Goal: Find contact information: Find contact information

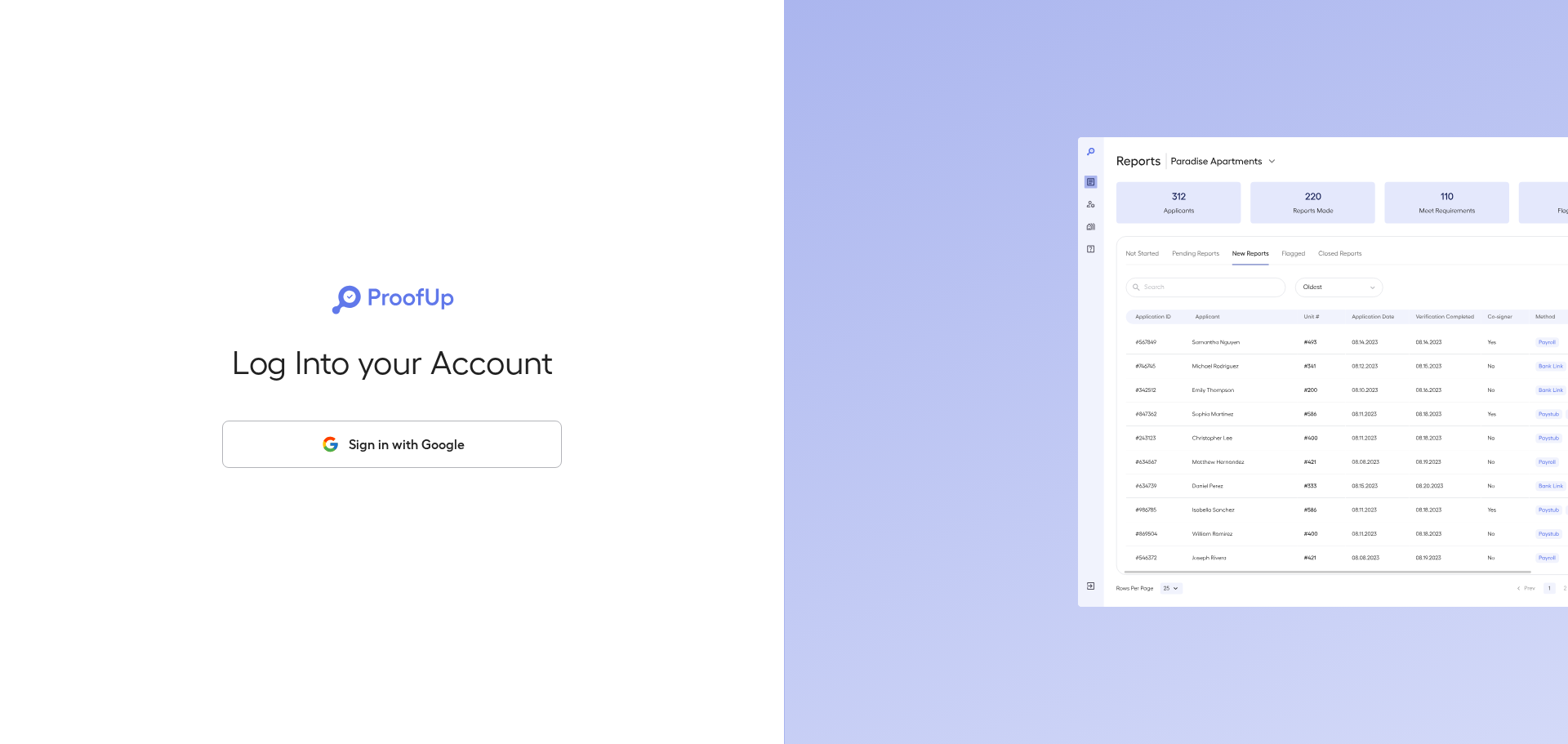
click at [385, 438] on button "Sign in with Google" at bounding box center [392, 444] width 340 height 48
click at [402, 330] on div "Log Into your Account Sign in with Google" at bounding box center [392, 372] width 731 height 744
drag, startPoint x: 349, startPoint y: 398, endPoint x: 347, endPoint y: 434, distance: 36.1
click at [349, 399] on div "Log Into your Account Sign in with Google" at bounding box center [392, 372] width 731 height 744
click at [347, 434] on button "Sign in with Google" at bounding box center [392, 444] width 340 height 48
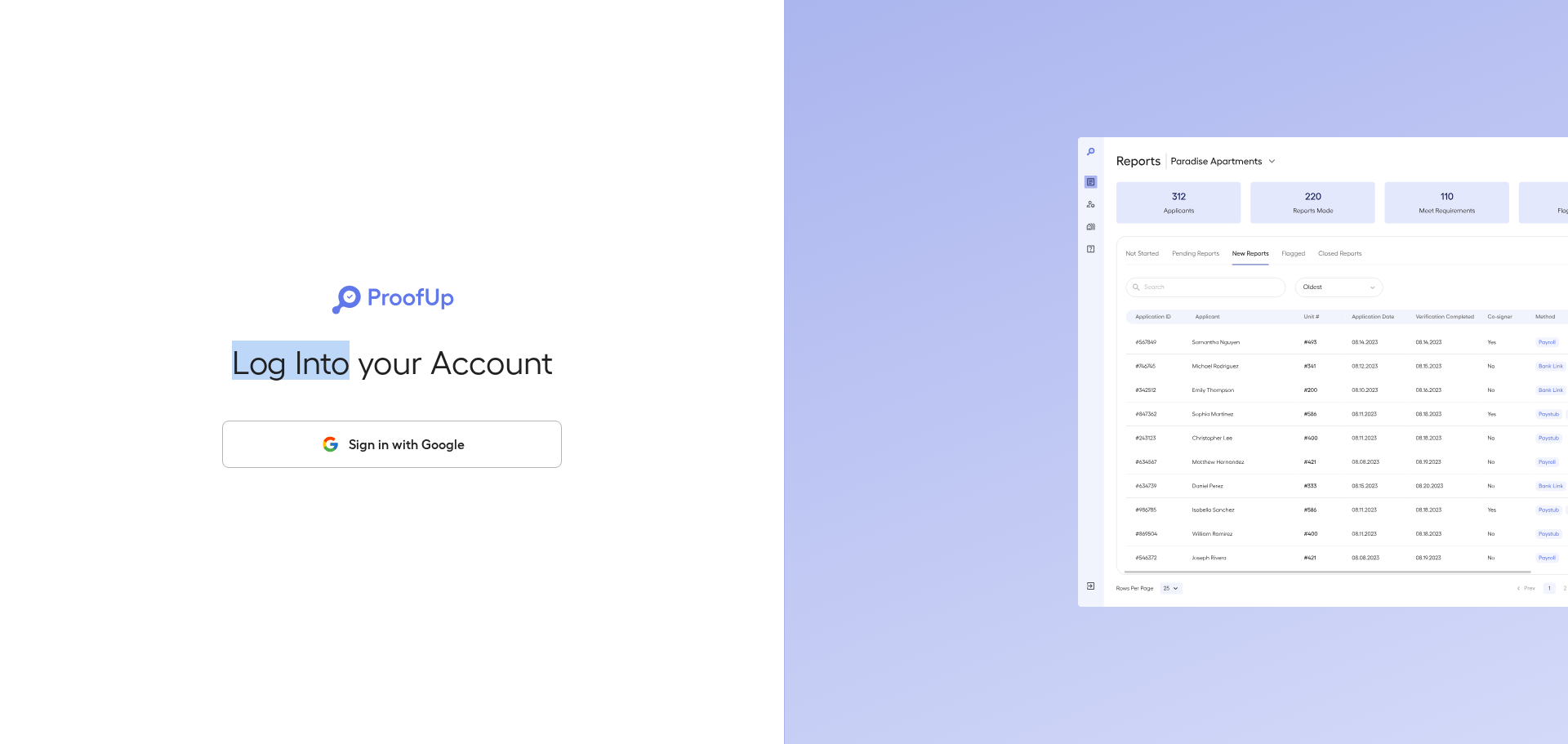
click at [352, 446] on button "Sign in with Google" at bounding box center [392, 444] width 340 height 48
click at [352, 441] on button "Sign in with Google" at bounding box center [392, 444] width 340 height 48
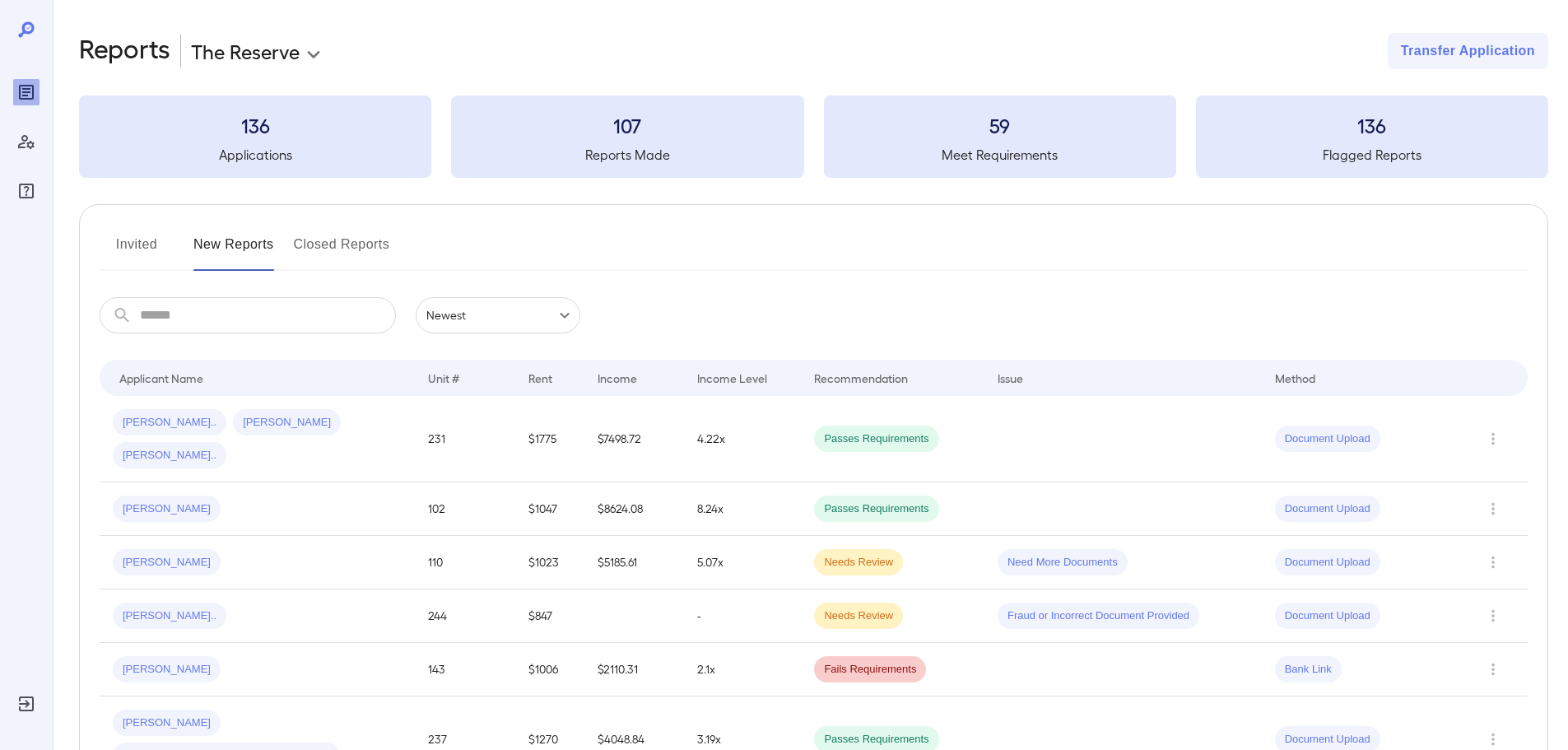
click at [271, 51] on body "**********" at bounding box center [784, 375] width 1568 height 750
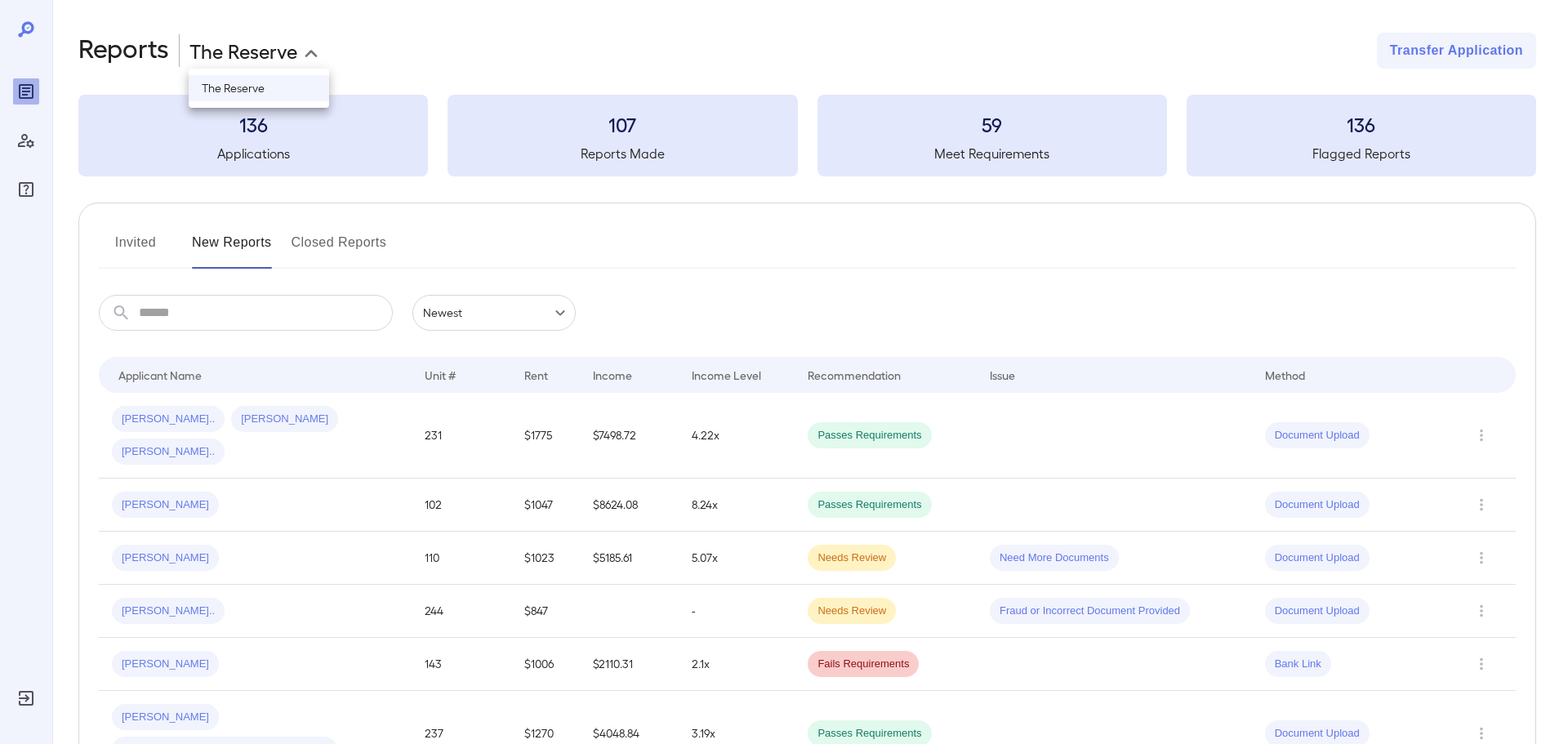
click at [133, 246] on div at bounding box center [784, 372] width 1568 height 744
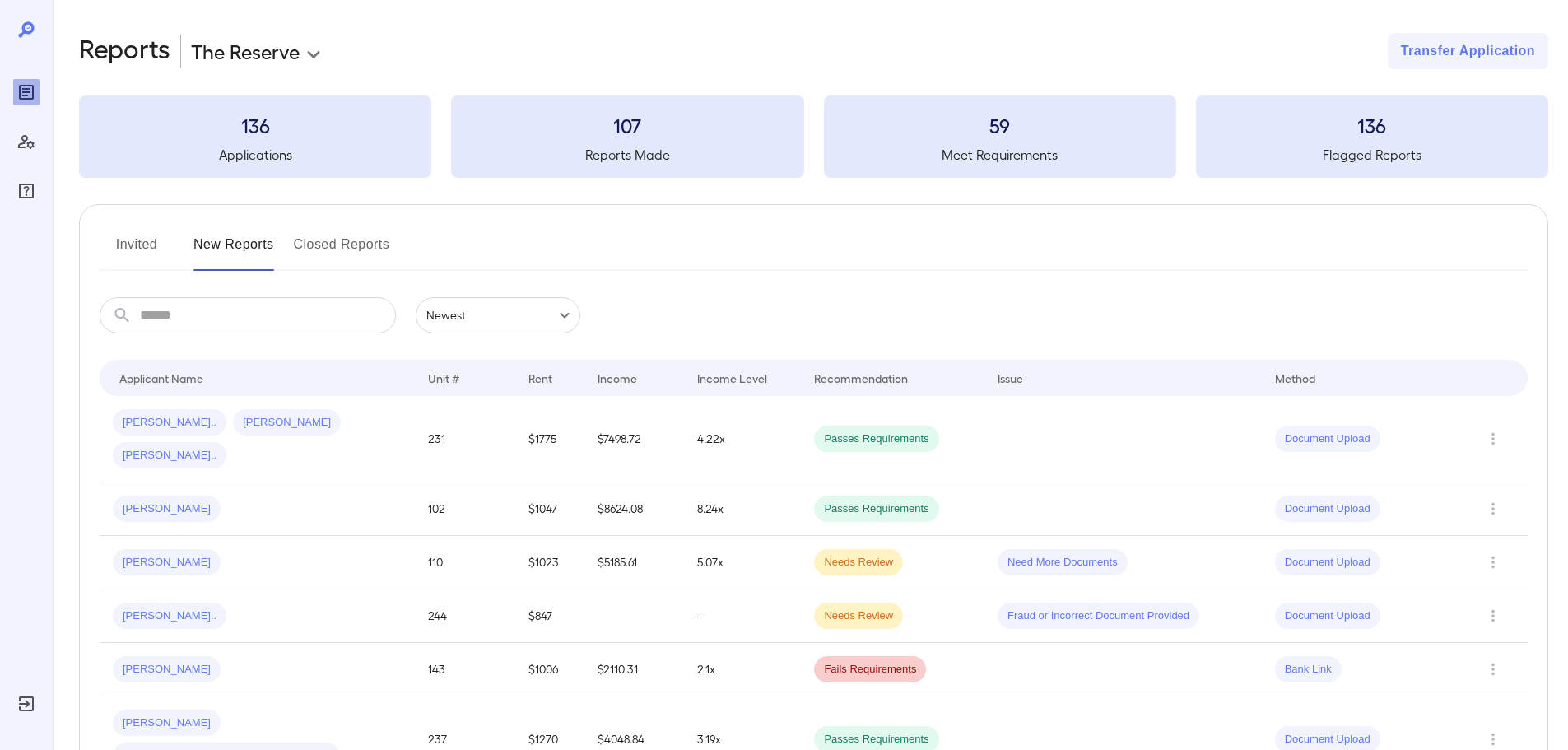
click at [134, 248] on button "Invited" at bounding box center [137, 252] width 74 height 40
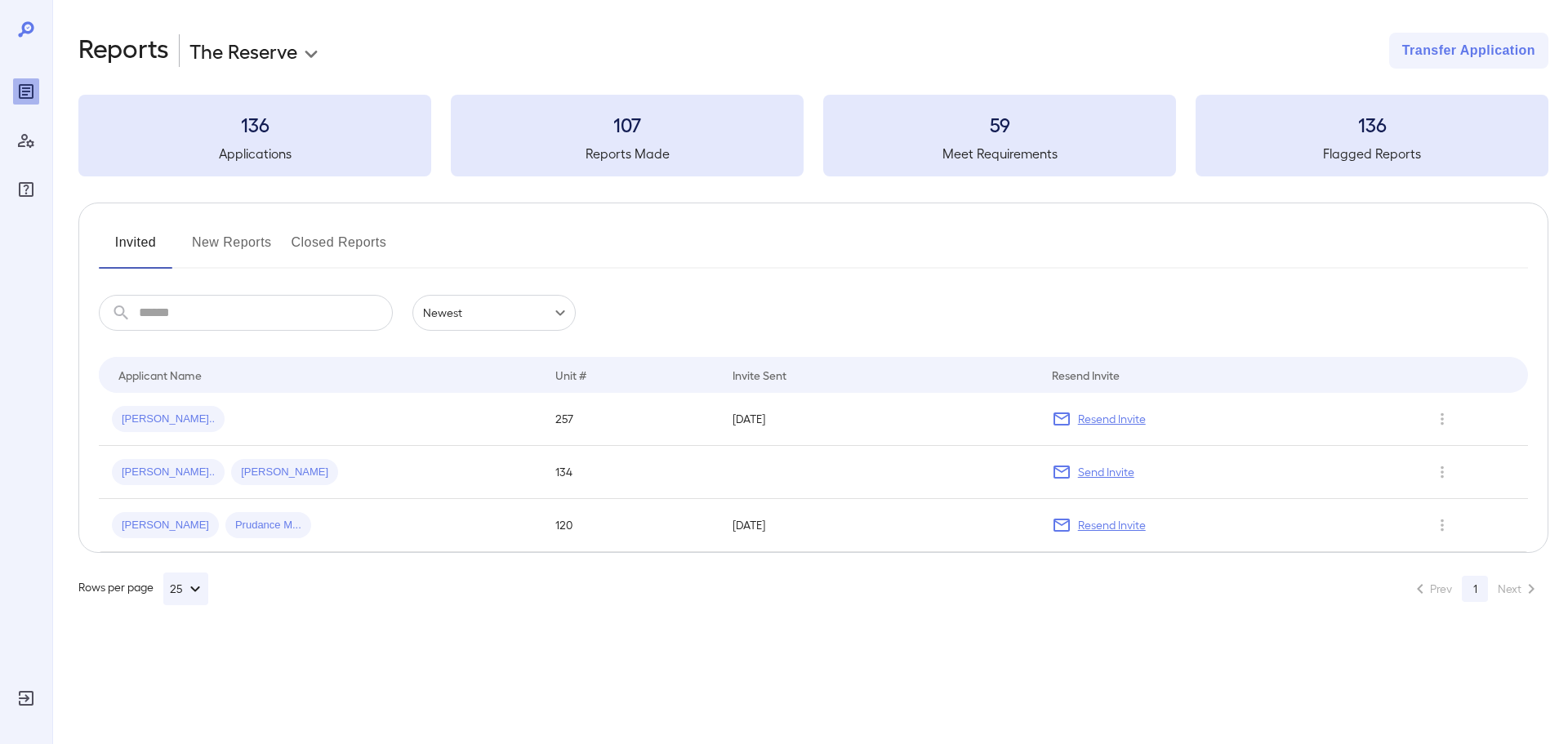
click at [238, 245] on button "New Reports" at bounding box center [232, 250] width 80 height 39
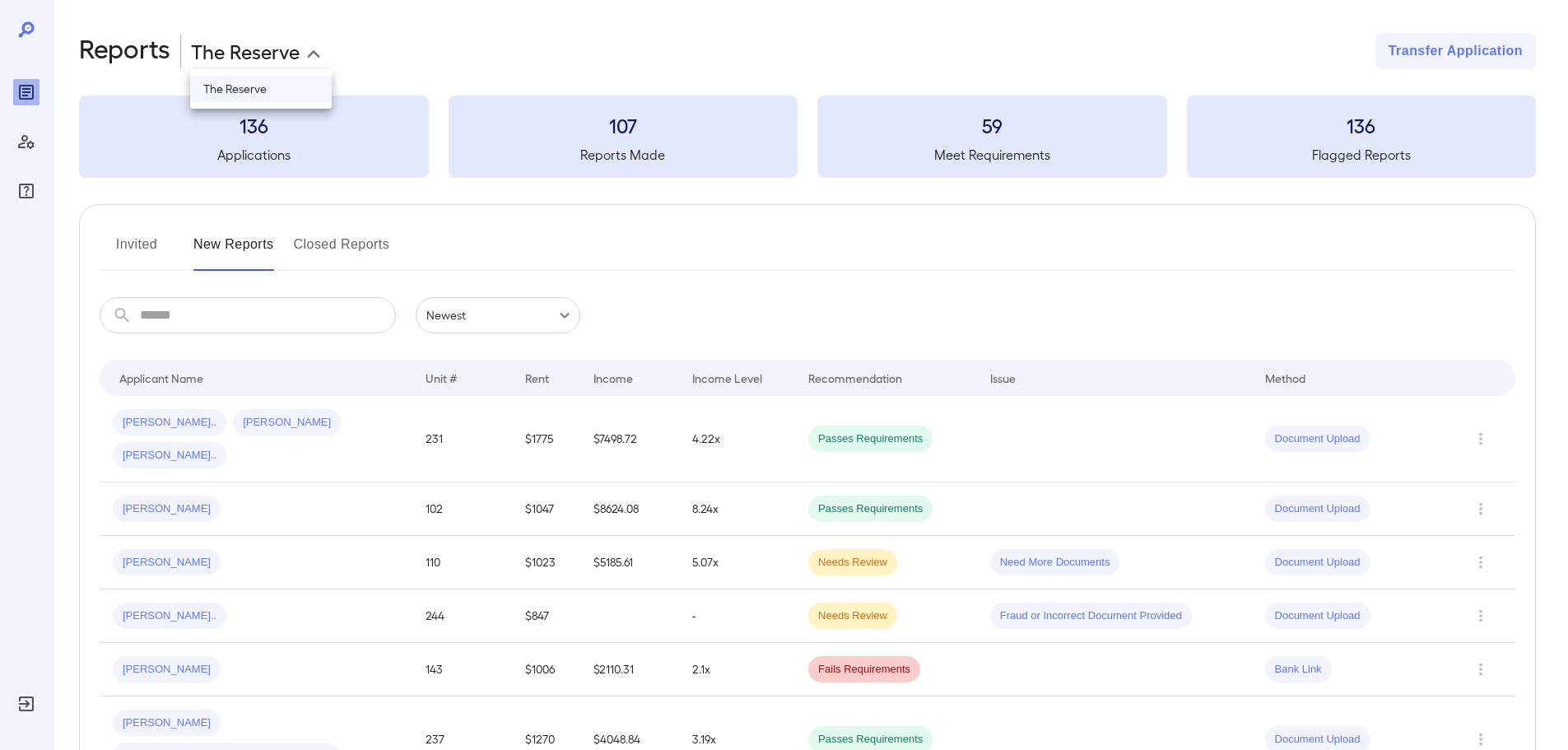
click at [248, 54] on body "**********" at bounding box center [784, 375] width 1568 height 750
drag, startPoint x: 449, startPoint y: 86, endPoint x: 448, endPoint y: 77, distance: 9.1
click at [448, 82] on div at bounding box center [790, 375] width 1580 height 750
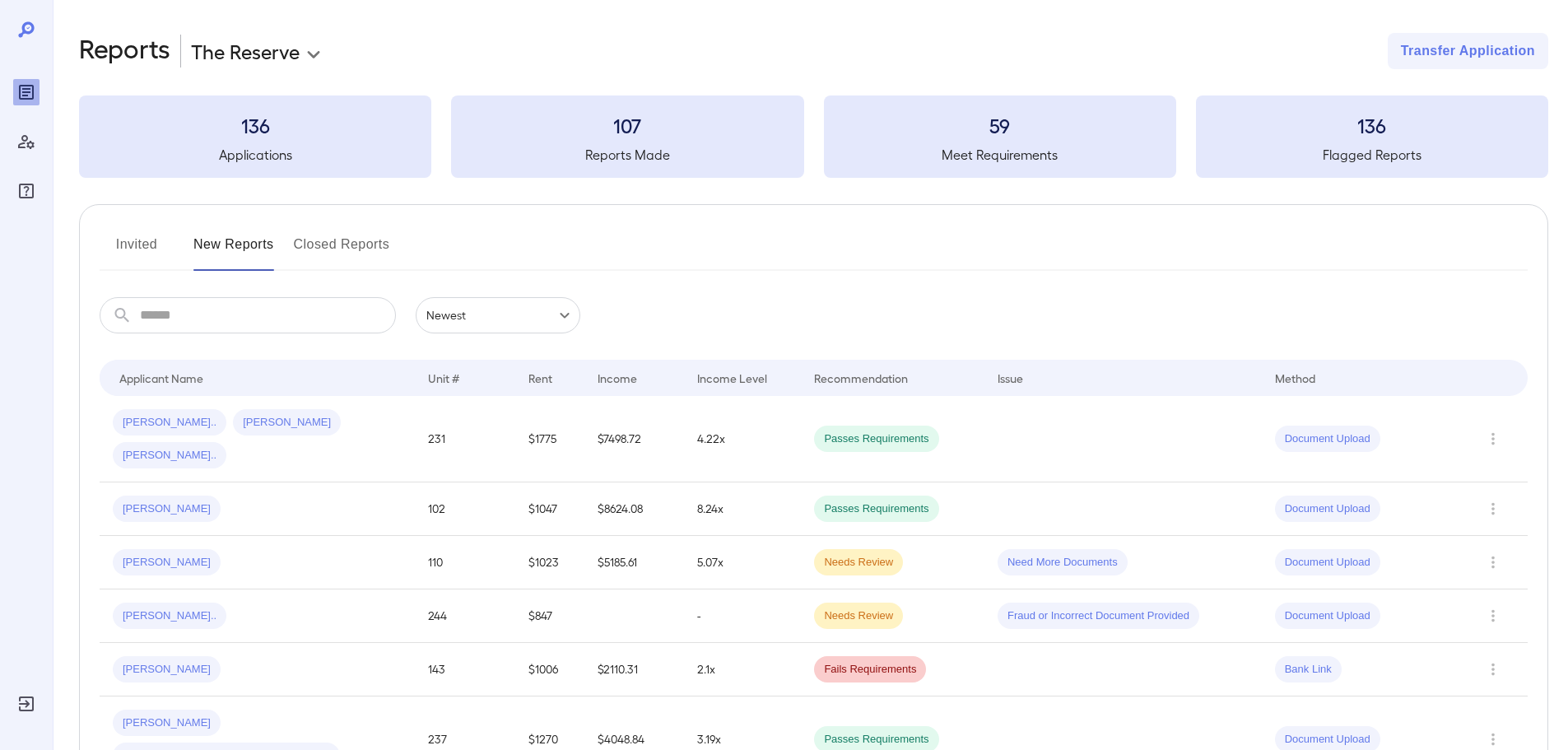
click at [336, 254] on button "Closed Reports" at bounding box center [342, 252] width 96 height 40
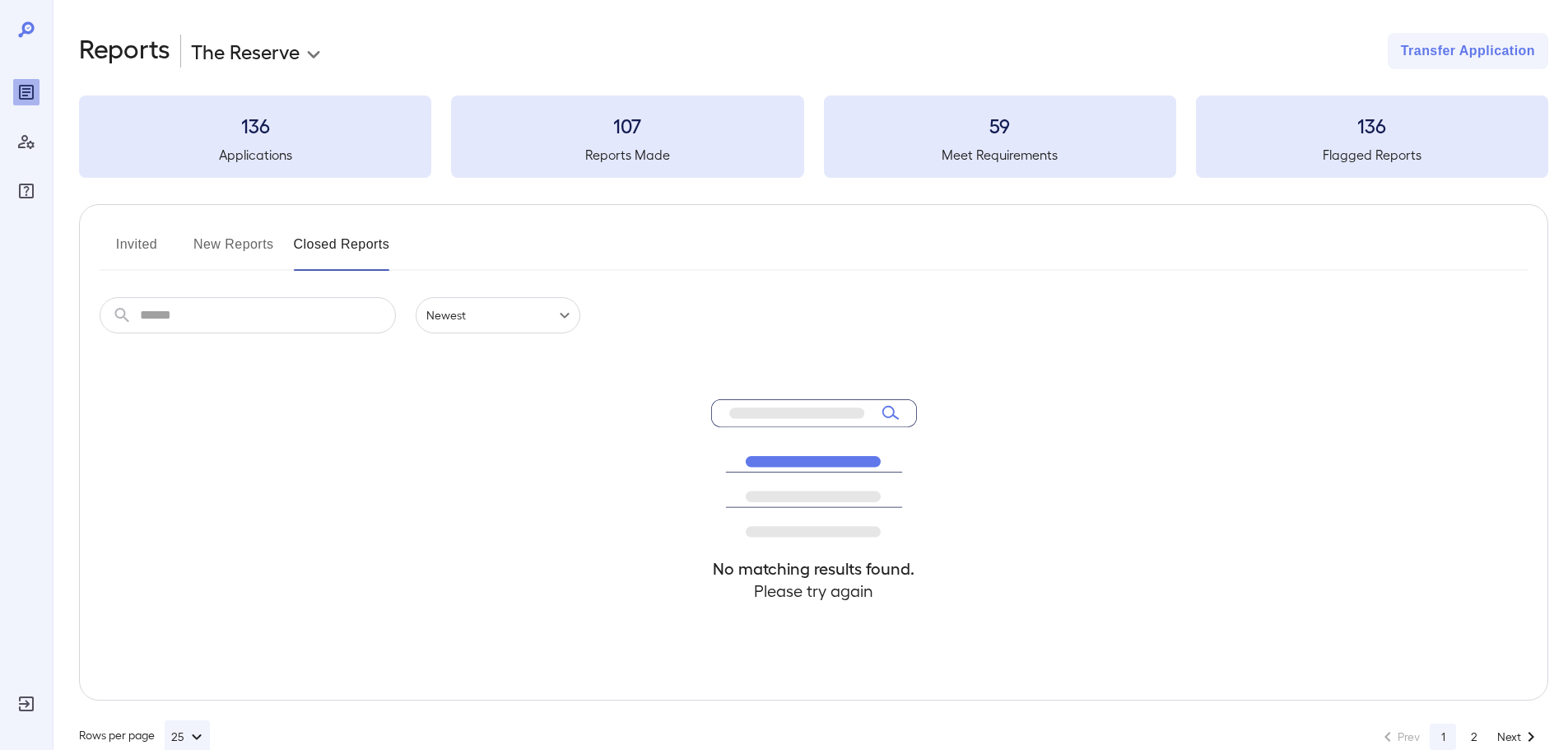
click at [216, 241] on button "New Reports" at bounding box center [233, 252] width 80 height 40
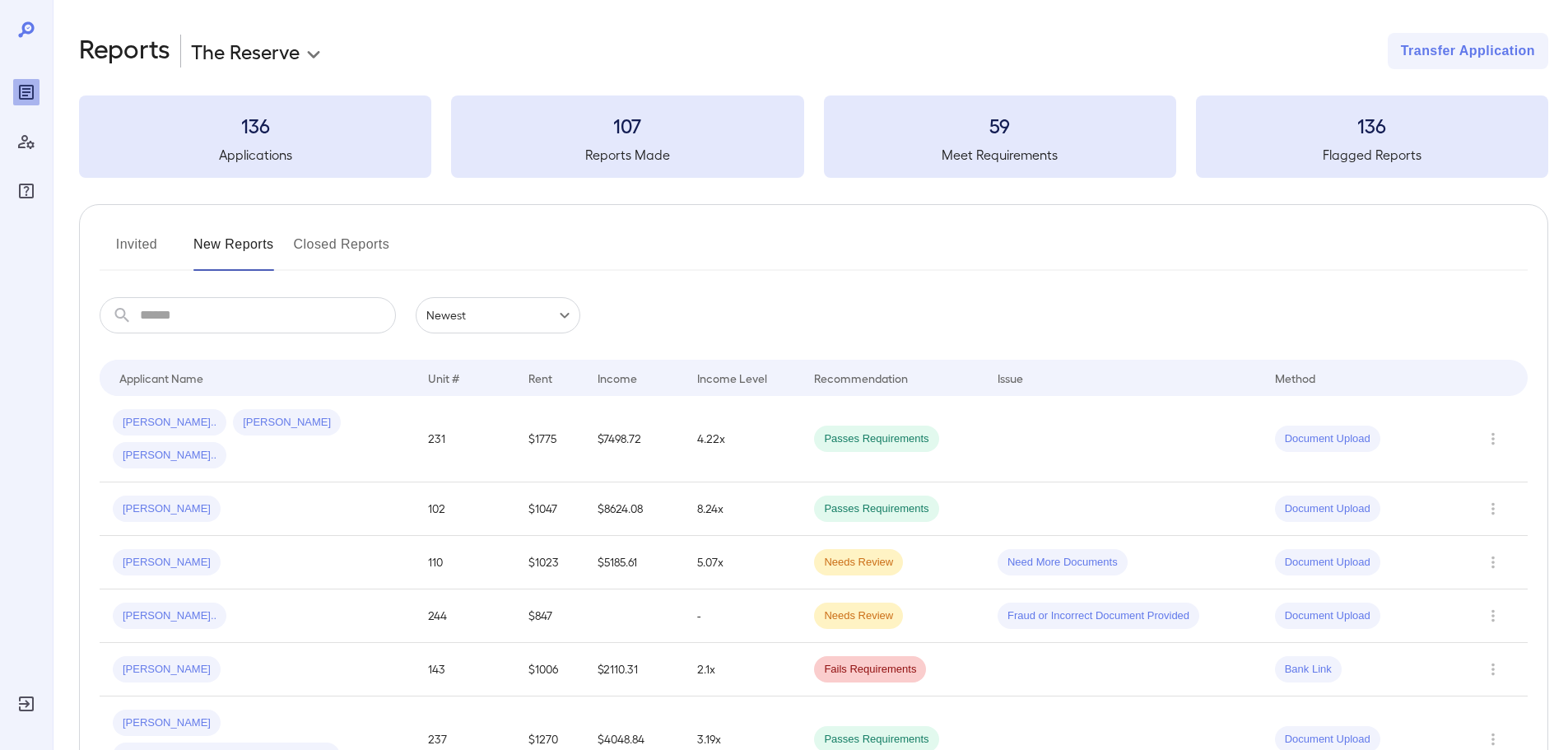
click at [121, 242] on button "Invited" at bounding box center [137, 252] width 74 height 40
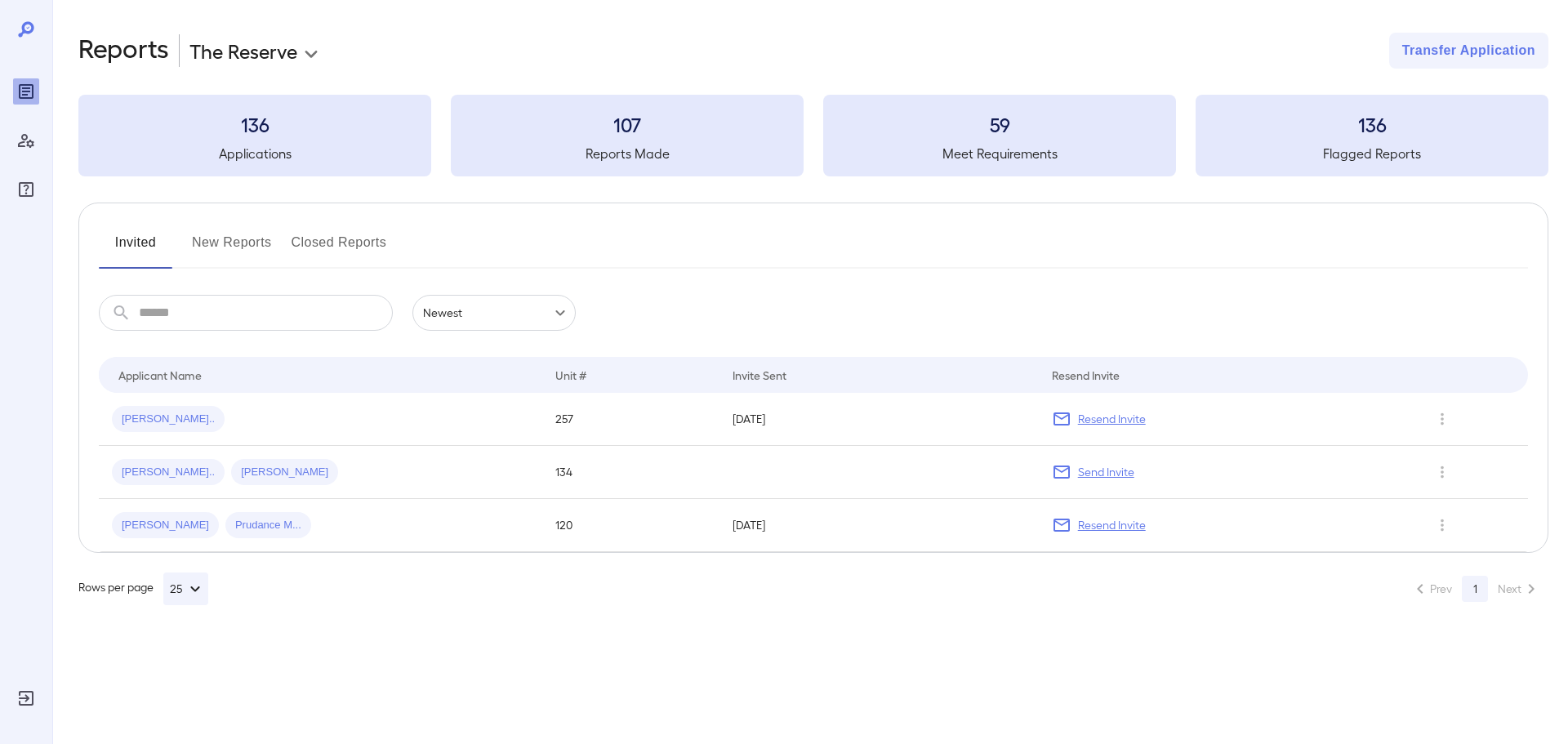
click at [279, 44] on body "**********" at bounding box center [784, 372] width 1568 height 744
click at [33, 119] on div at bounding box center [784, 372] width 1568 height 744
click at [21, 147] on icon "Manage Users" at bounding box center [26, 140] width 16 height 14
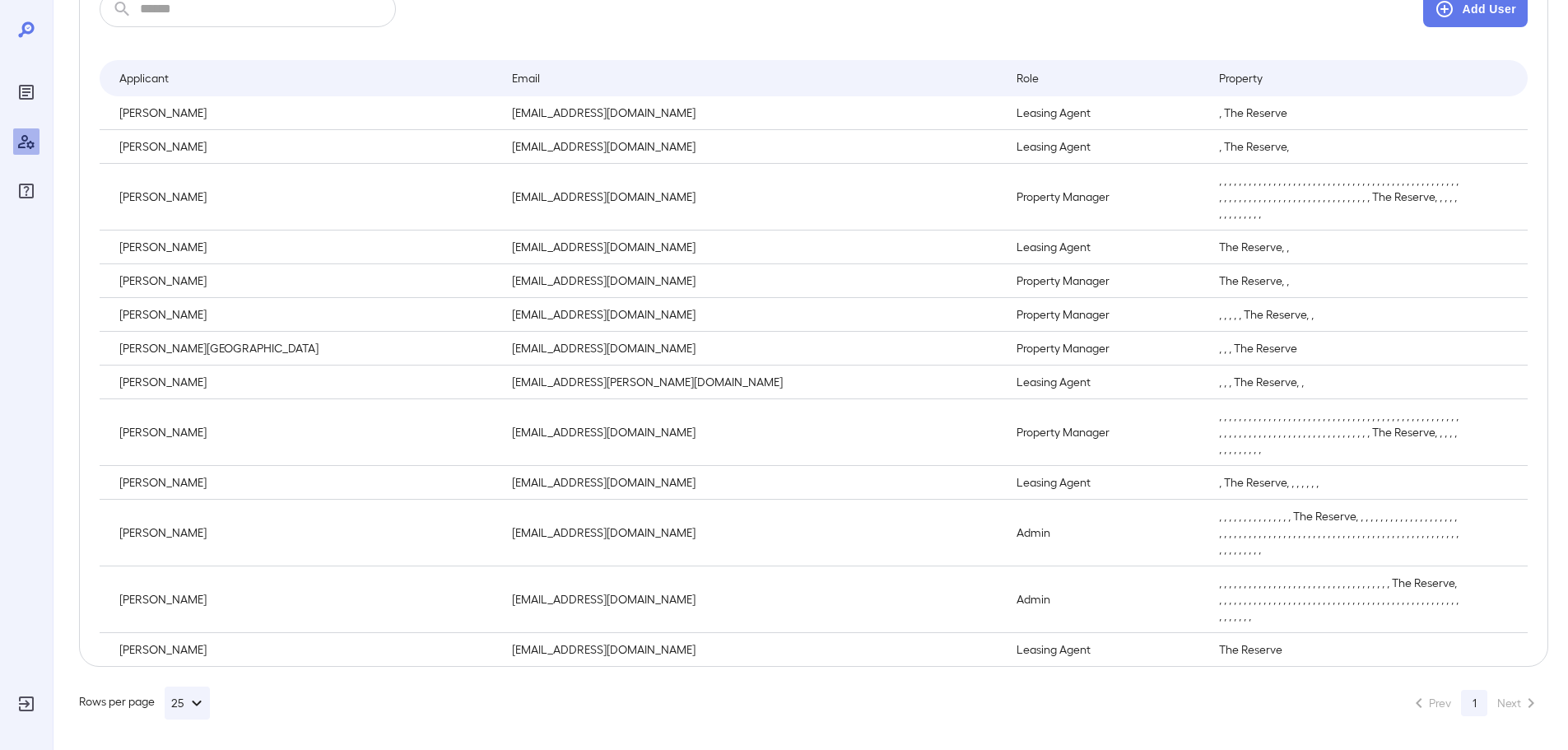
scroll to position [224, 0]
click at [133, 648] on p "[PERSON_NAME]" at bounding box center [302, 647] width 367 height 17
click at [232, 228] on td "[PERSON_NAME]" at bounding box center [299, 245] width 399 height 34
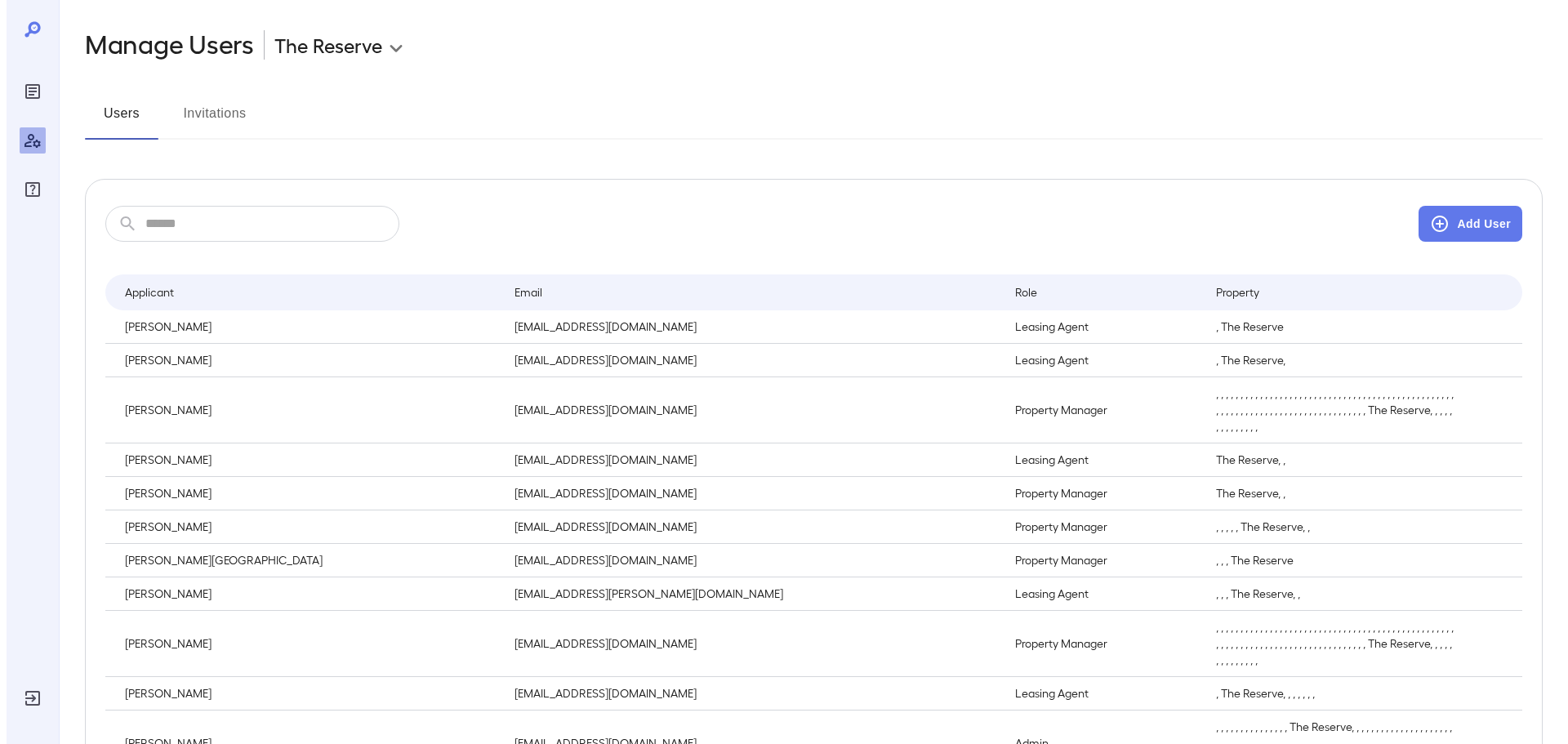
scroll to position [0, 0]
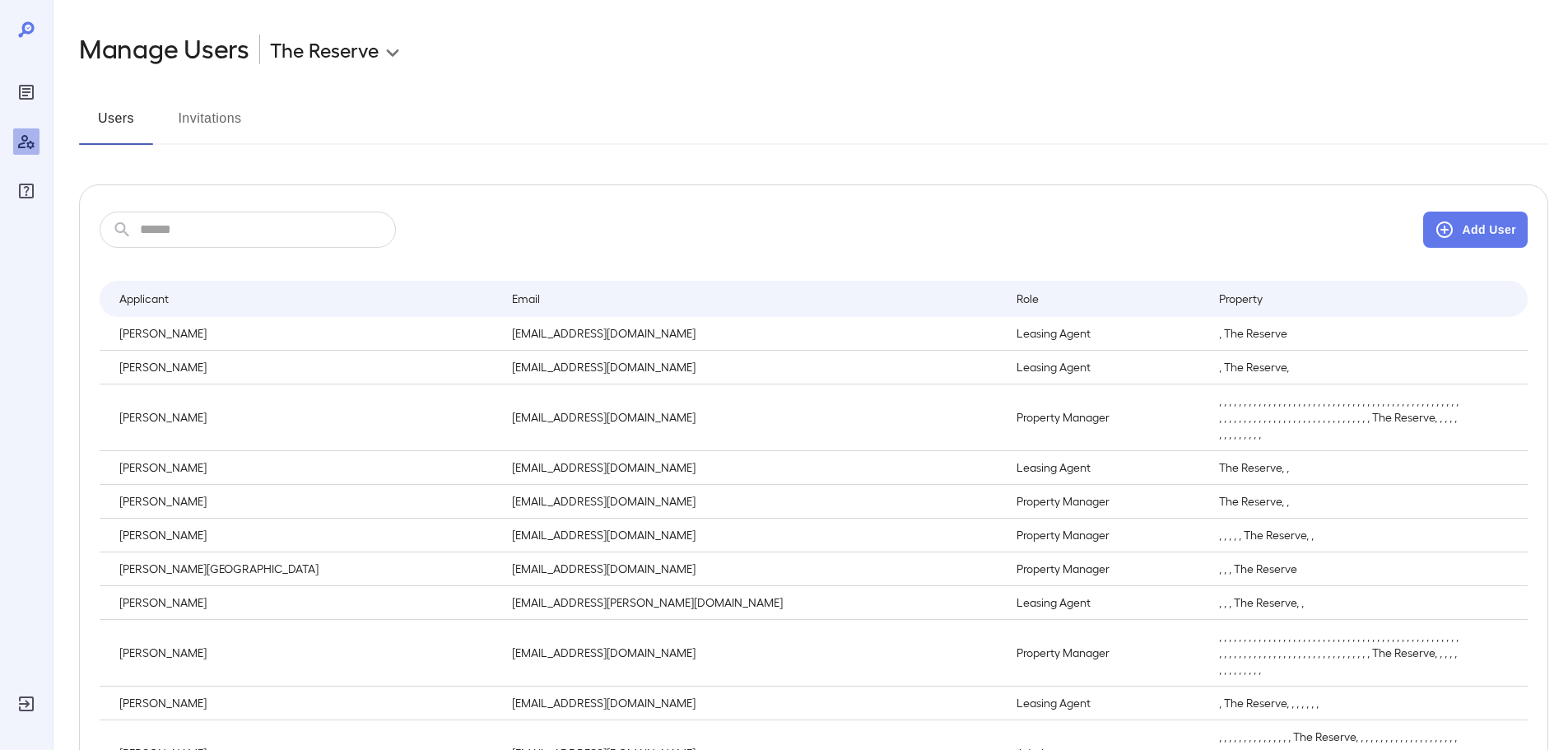
click at [209, 114] on button "Invitations" at bounding box center [210, 125] width 74 height 40
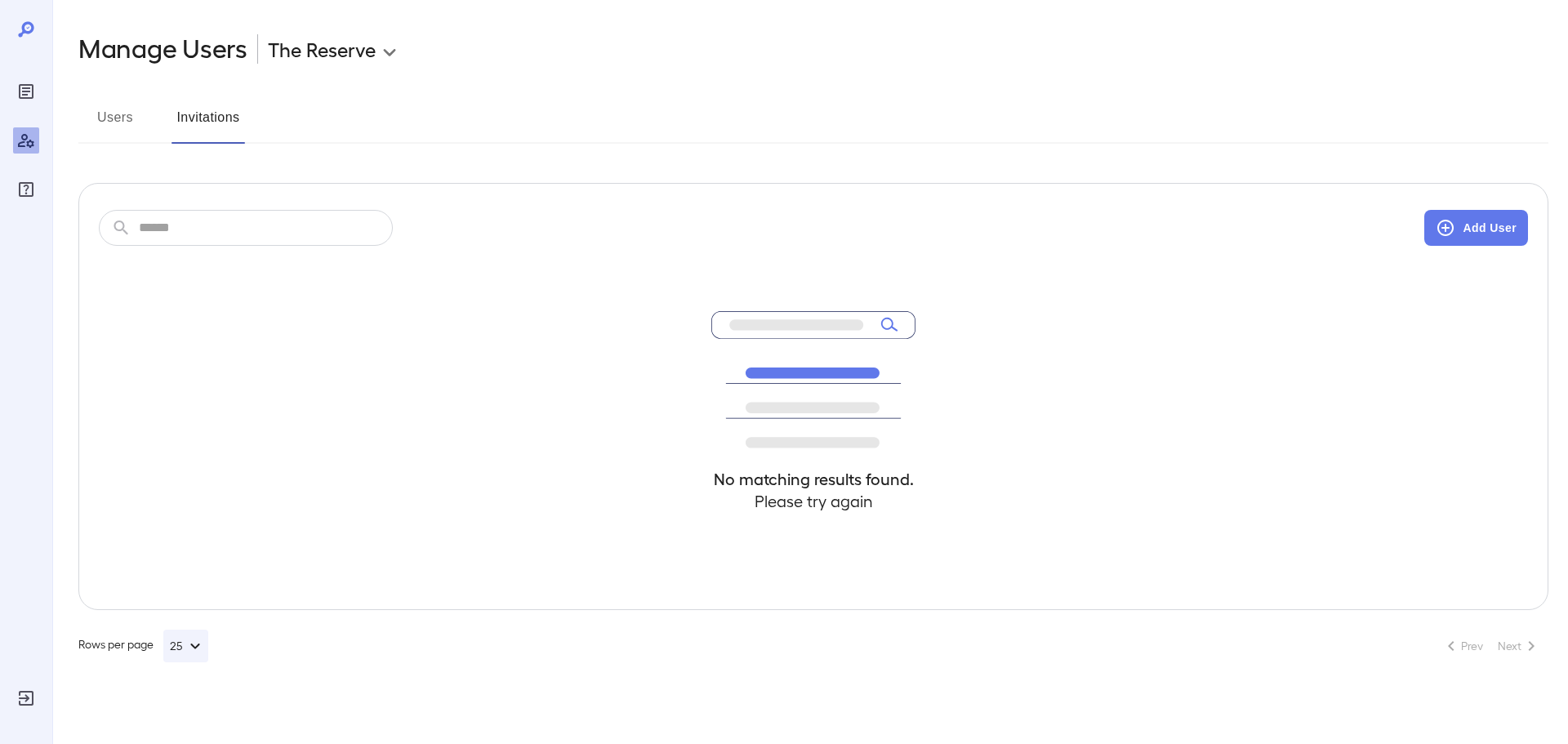
click at [361, 44] on body "**********" at bounding box center [784, 372] width 1568 height 744
click at [26, 140] on div at bounding box center [784, 372] width 1568 height 744
click at [24, 191] on icon "FAQ" at bounding box center [26, 190] width 20 height 20
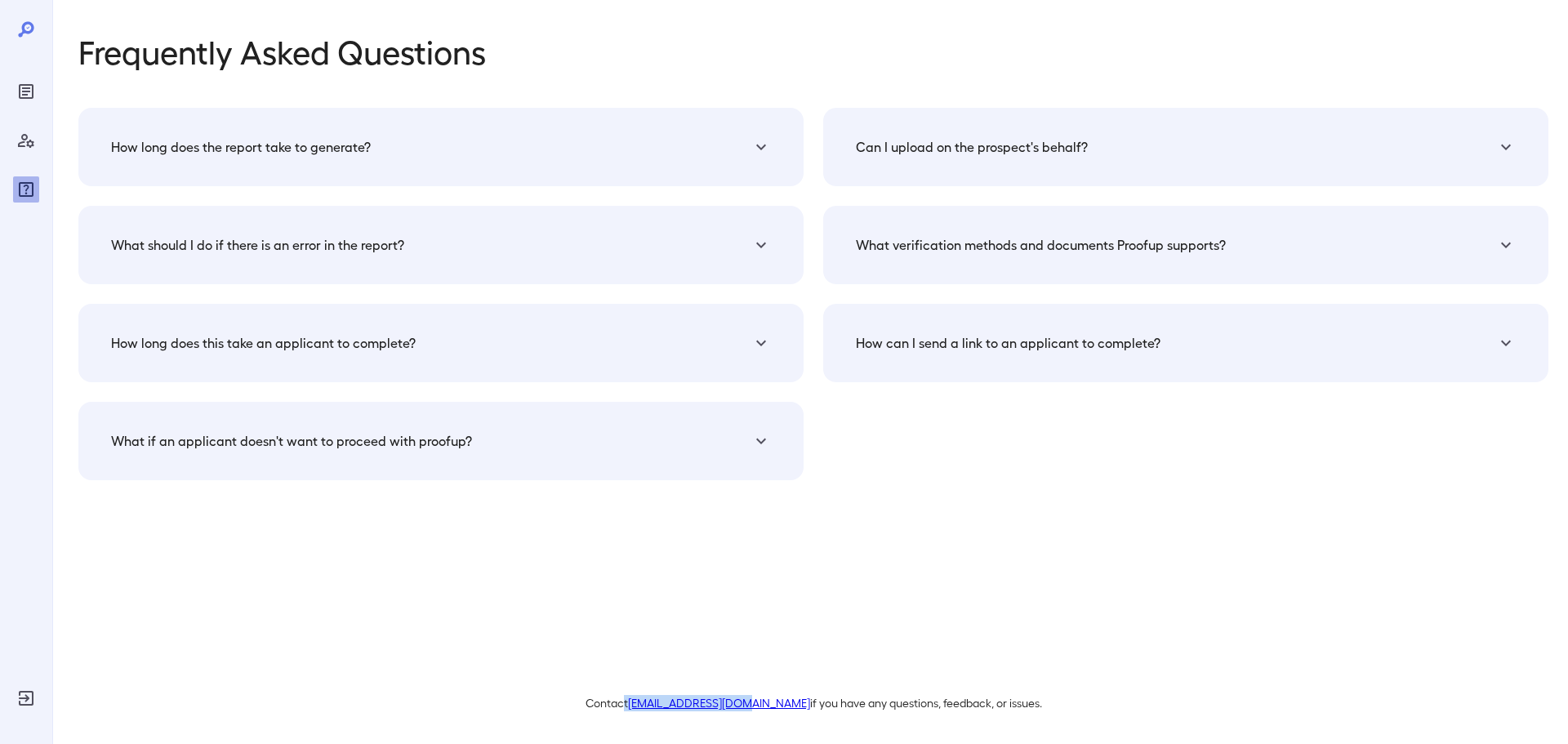
drag, startPoint x: 653, startPoint y: 701, endPoint x: 776, endPoint y: 694, distance: 123.2
click at [774, 704] on p "Contact [EMAIL_ADDRESS][DOMAIN_NAME] if you have any questions, feedback, or is…" at bounding box center [814, 704] width 1470 height 16
click at [727, 654] on div "Frequently Asked Questions How long does the report take to generate? The verif…" at bounding box center [814, 372] width 1470 height 679
drag, startPoint x: 775, startPoint y: 705, endPoint x: 658, endPoint y: 694, distance: 117.5
click at [658, 694] on div "Contact [EMAIL_ADDRESS][DOMAIN_NAME] if you have any questions, feedback, or is…" at bounding box center [814, 687] width 1470 height 49
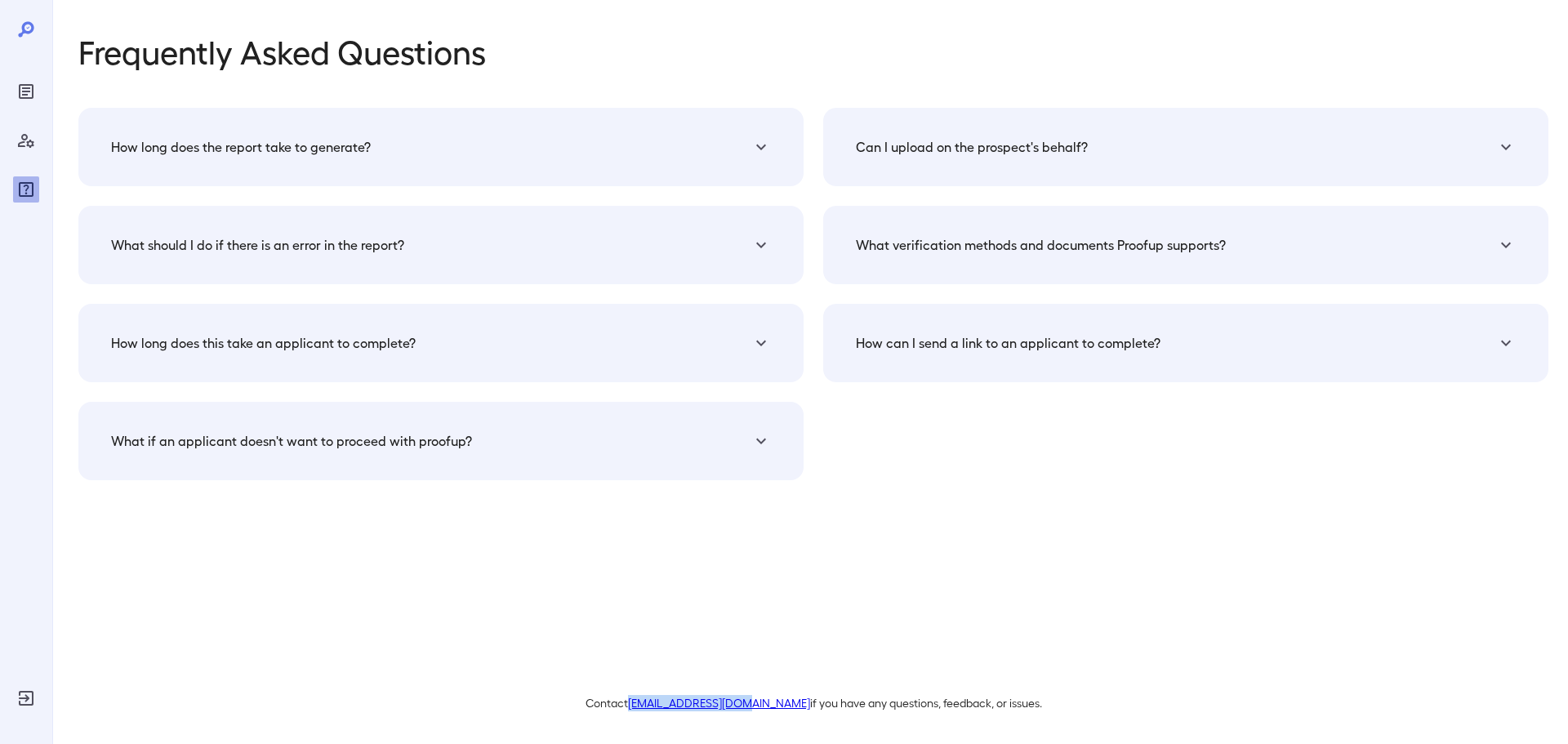
copy link "[EMAIL_ADDRESS][DOMAIN_NAME]"
